Goal: Information Seeking & Learning: Learn about a topic

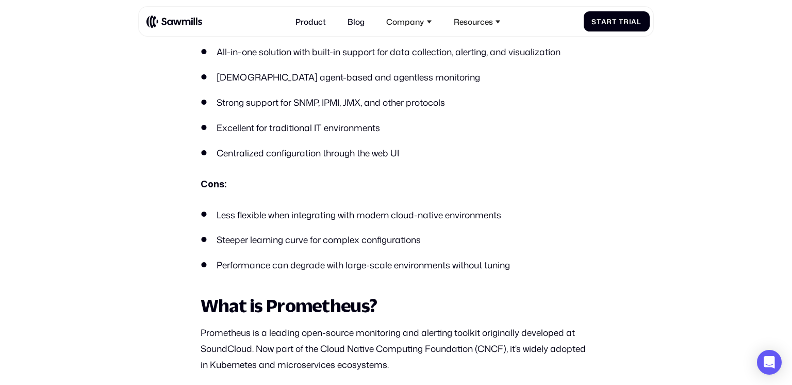
scroll to position [799, 0]
drag, startPoint x: 272, startPoint y: 223, endPoint x: 428, endPoint y: 219, distance: 155.3
click at [428, 219] on ul "Less flexible when integrating with modern cloud-native environments Steeper le…" at bounding box center [396, 240] width 391 height 64
click at [429, 219] on li "Less flexible when integrating with modern cloud-native environments" at bounding box center [396, 214] width 391 height 13
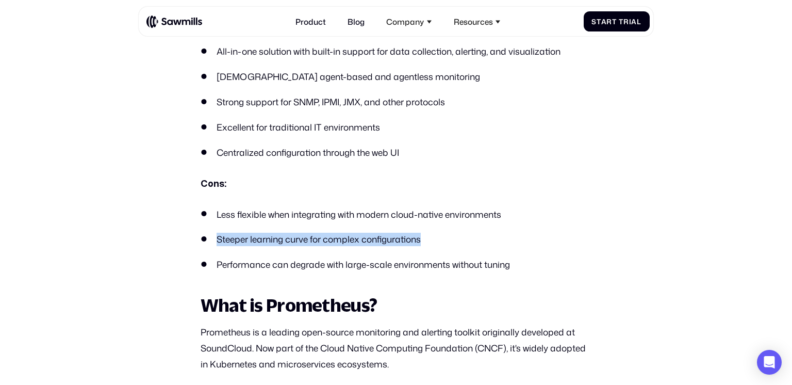
drag, startPoint x: 213, startPoint y: 240, endPoint x: 442, endPoint y: 240, distance: 229.0
click at [442, 240] on li "Steeper learning curve for complex configurations" at bounding box center [396, 239] width 391 height 13
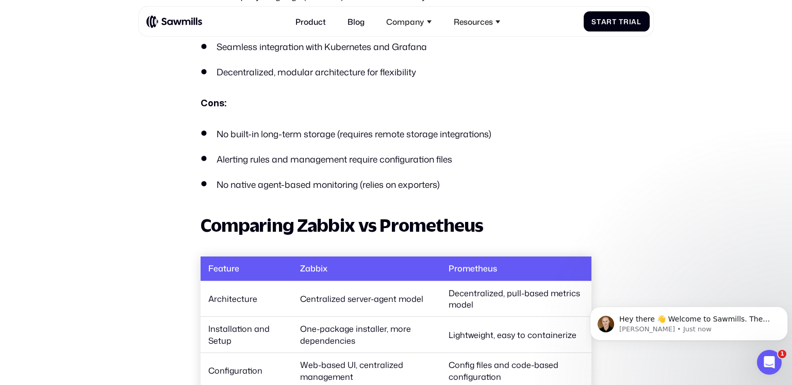
scroll to position [1294, 0]
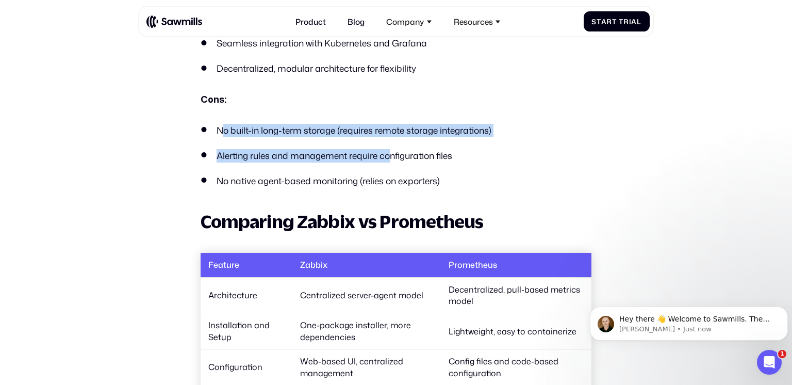
drag, startPoint x: 273, startPoint y: 138, endPoint x: 433, endPoint y: 159, distance: 161.8
click at [410, 159] on ul "No built-in long-term storage (requires remote storage integrations) Alerting r…" at bounding box center [396, 156] width 391 height 64
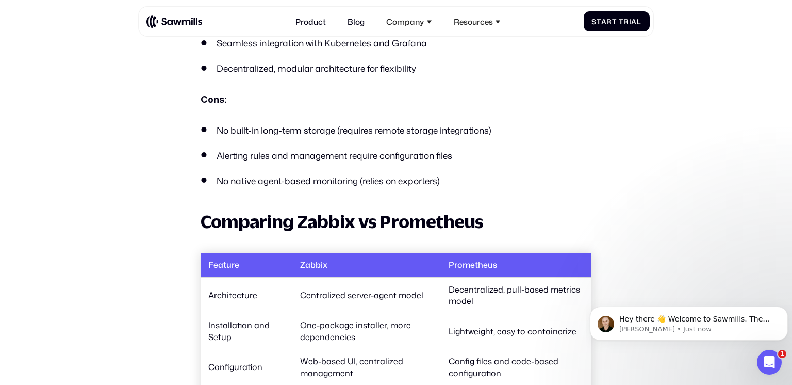
click at [433, 159] on li "Alerting rules and management require configuration files" at bounding box center [396, 155] width 391 height 13
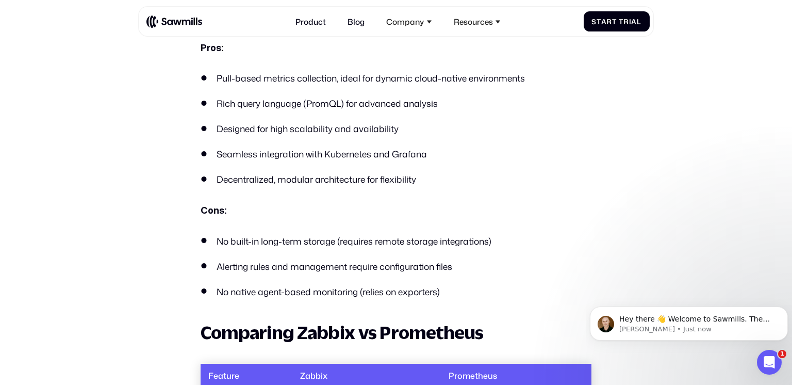
scroll to position [1184, 0]
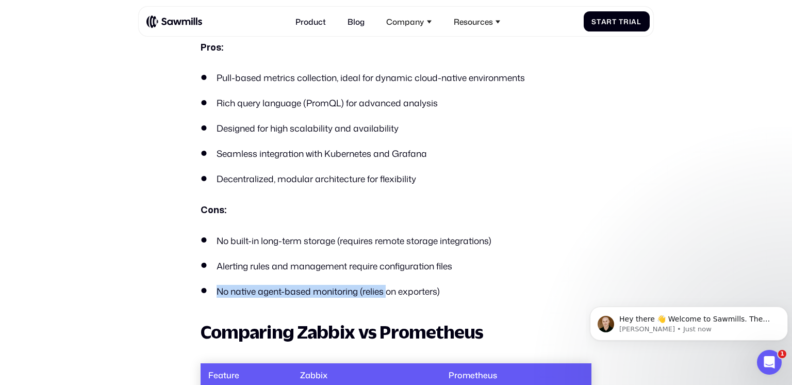
drag, startPoint x: 215, startPoint y: 295, endPoint x: 386, endPoint y: 293, distance: 170.7
click at [386, 293] on li "No native agent-based monitoring (relies on exporters)" at bounding box center [396, 291] width 391 height 13
drag, startPoint x: 265, startPoint y: 275, endPoint x: 385, endPoint y: 300, distance: 122.7
click at [344, 294] on ul "No built-in long-term storage (requires remote storage integrations) Alerting r…" at bounding box center [396, 266] width 391 height 64
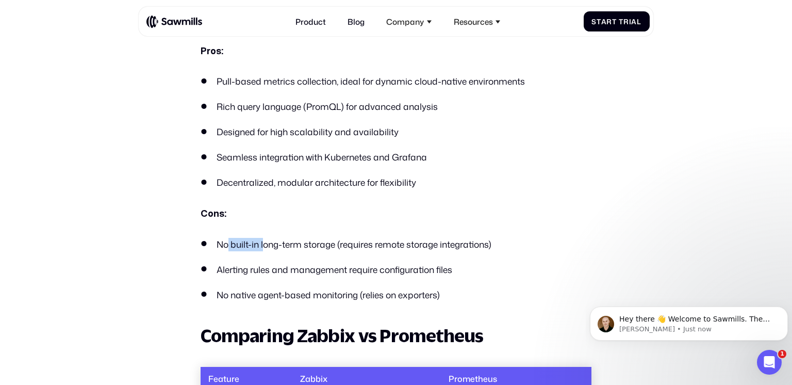
drag, startPoint x: 322, startPoint y: 239, endPoint x: 382, endPoint y: 242, distance: 59.4
click at [348, 239] on li "No built-in long-term storage (requires remote storage integrations)" at bounding box center [396, 244] width 391 height 13
click at [382, 245] on li "No built-in long-term storage (requires remote storage integrations)" at bounding box center [396, 244] width 391 height 13
drag, startPoint x: 470, startPoint y: 266, endPoint x: 573, endPoint y: 266, distance: 102.1
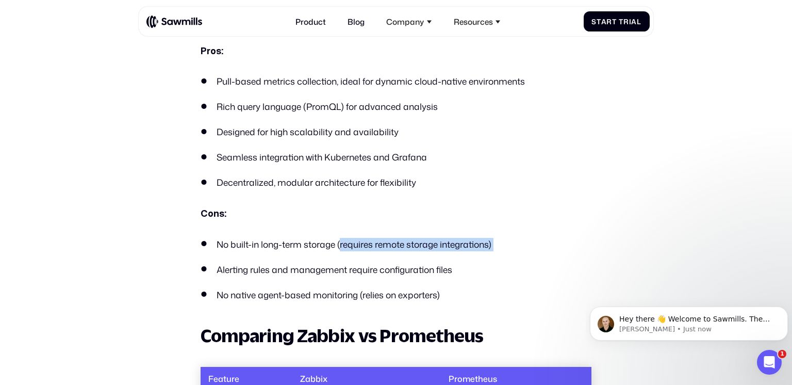
click at [547, 266] on ul "No built-in long-term storage (requires remote storage integrations) Alerting r…" at bounding box center [396, 270] width 391 height 64
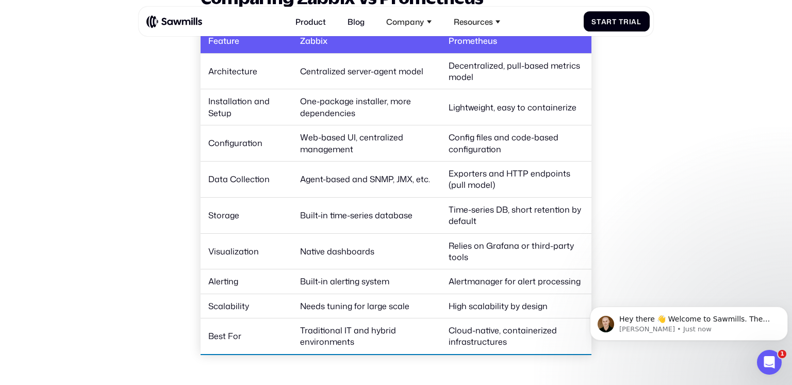
click at [386, 210] on td "Built-in time-series database" at bounding box center [366, 215] width 149 height 36
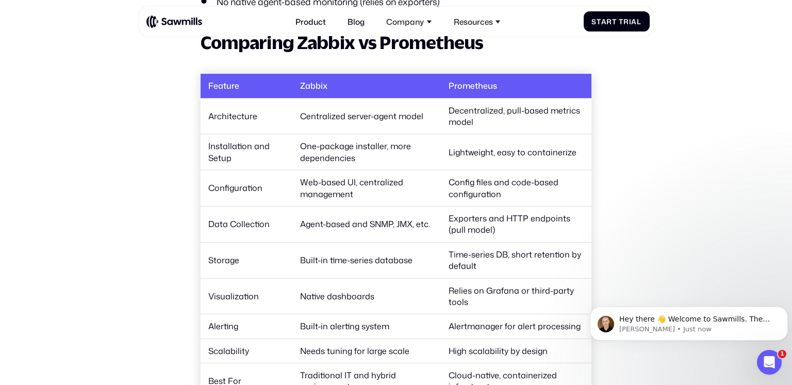
scroll to position [1472, 0]
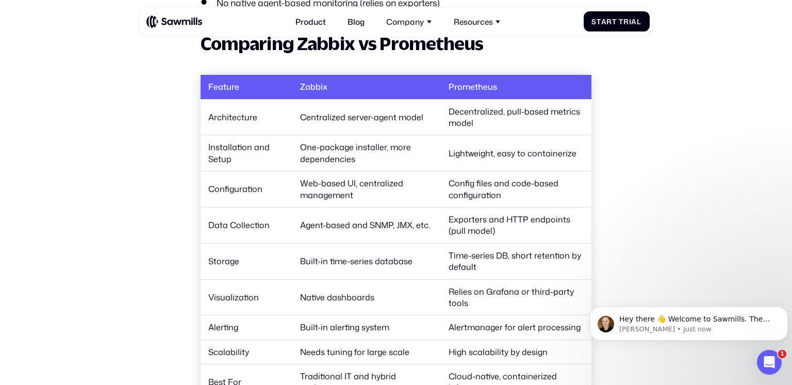
click at [347, 140] on td "One-package installer, more dependencies" at bounding box center [366, 153] width 149 height 36
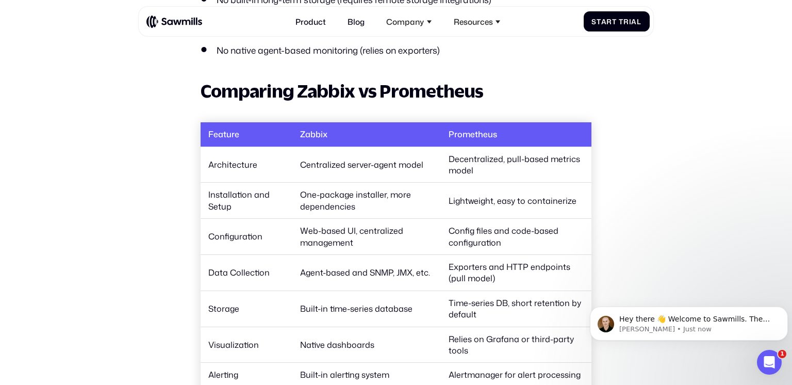
scroll to position [1424, 0]
